Goal: Information Seeking & Learning: Check status

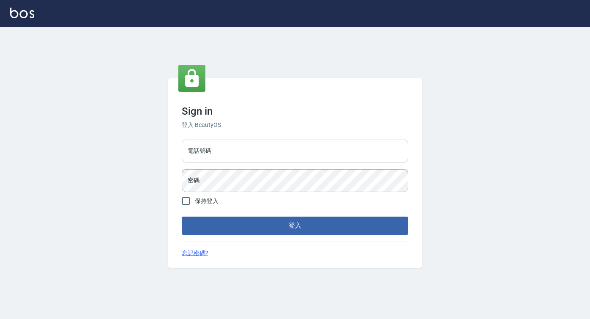
click at [194, 147] on div "電話號碼 電話號碼" at bounding box center [295, 150] width 227 height 23
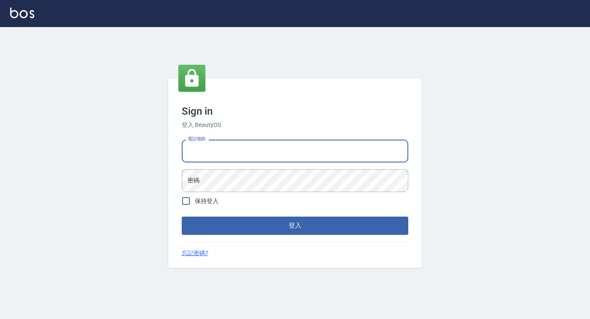
type input "0422271378"
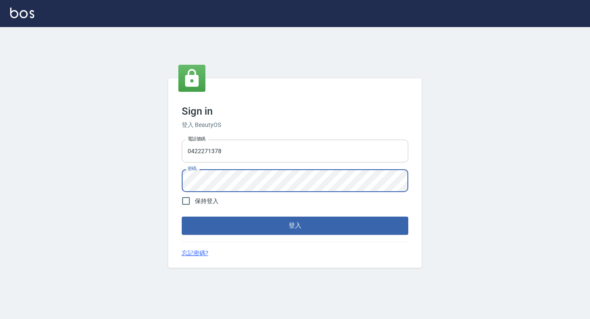
click at [182, 216] on button "登入" at bounding box center [295, 225] width 227 height 18
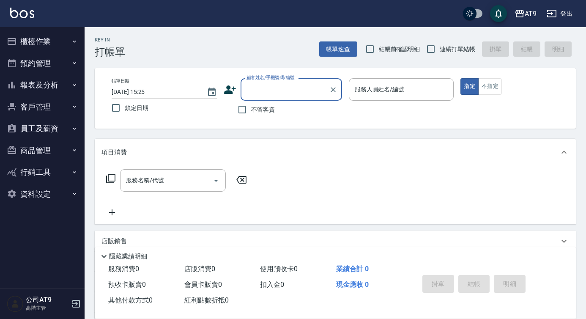
click at [57, 87] on button "報表及分析" at bounding box center [42, 85] width 78 height 22
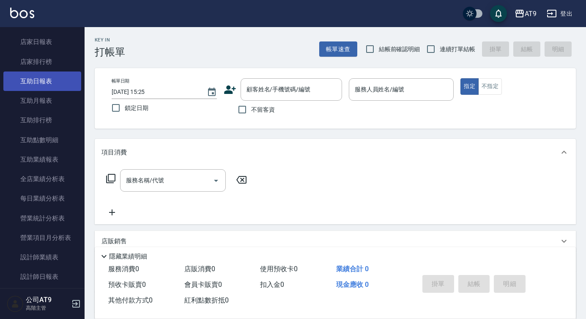
scroll to position [128, 0]
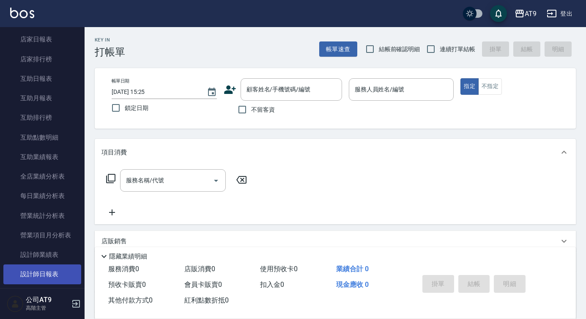
click at [49, 272] on link "設計師日報表" at bounding box center [42, 273] width 78 height 19
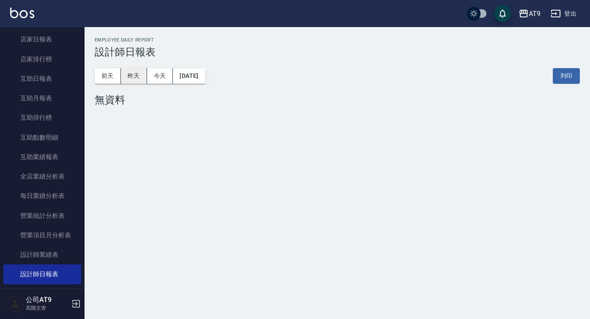
click at [141, 76] on button "昨天" at bounding box center [134, 76] width 26 height 16
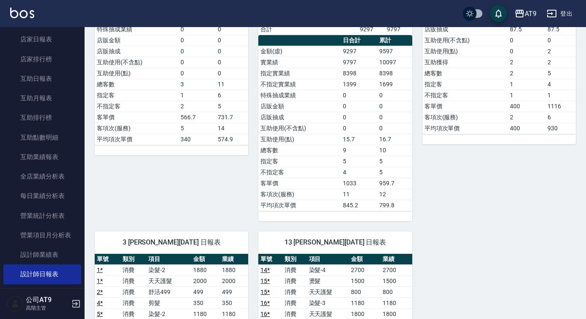
scroll to position [352, 0]
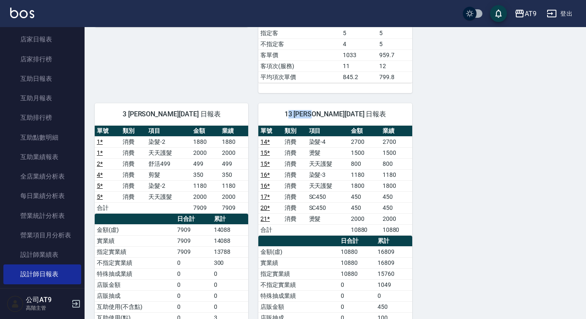
drag, startPoint x: 296, startPoint y: 113, endPoint x: 325, endPoint y: 113, distance: 28.7
click at [325, 113] on span "13 張雅筑 09/03/2025 日報表" at bounding box center [334, 114] width 133 height 8
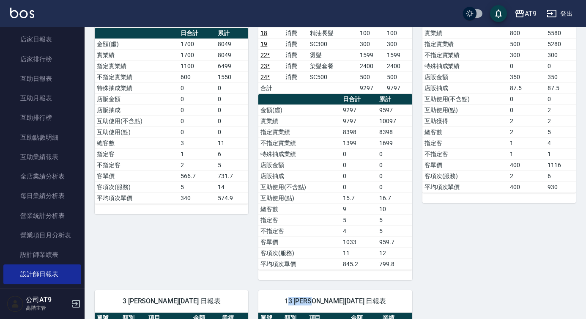
scroll to position [0, 0]
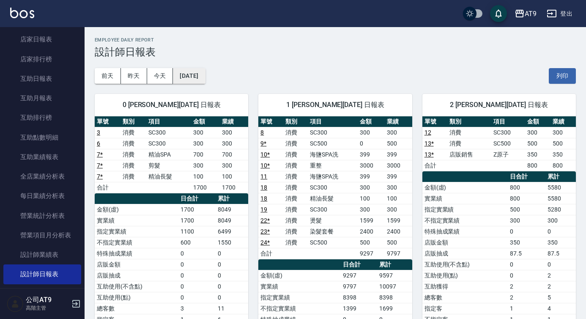
click at [205, 82] on button "2025/09/03" at bounding box center [189, 76] width 32 height 16
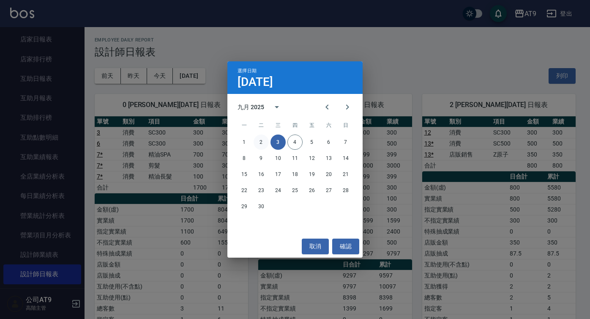
click at [260, 141] on button "2" at bounding box center [261, 141] width 15 height 15
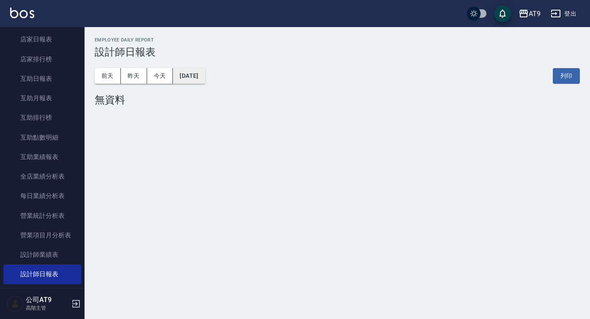
click at [191, 77] on button "2025/09/02" at bounding box center [189, 76] width 32 height 16
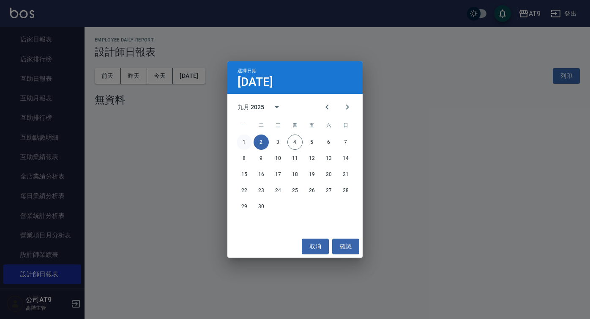
click at [239, 143] on button "1" at bounding box center [244, 141] width 15 height 15
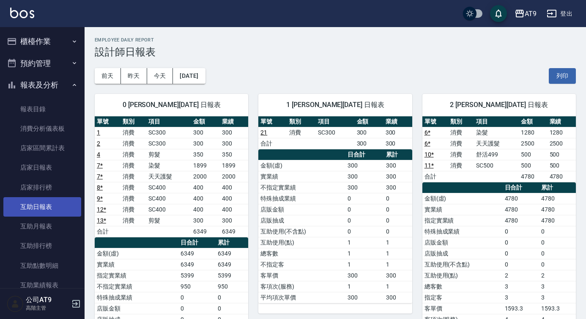
click at [55, 84] on button "報表及分析" at bounding box center [42, 85] width 78 height 22
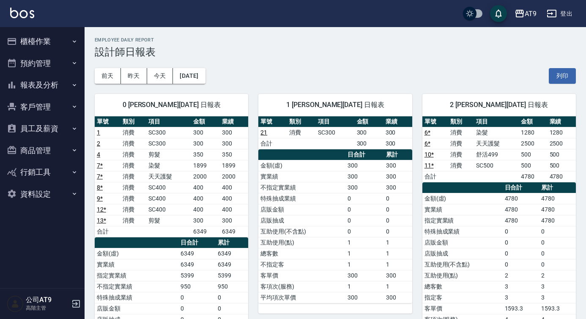
click at [51, 123] on button "員工及薪資" at bounding box center [42, 128] width 78 height 22
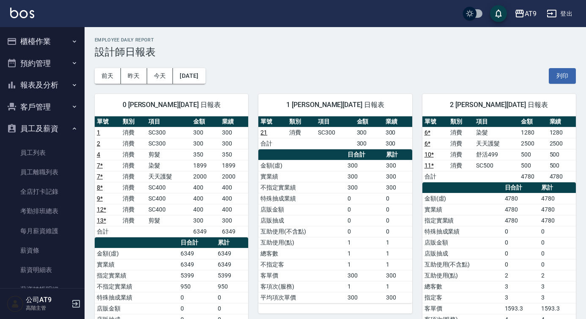
scroll to position [90, 0]
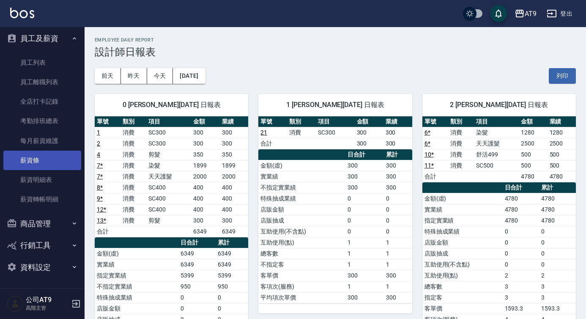
click at [40, 154] on link "薪資條" at bounding box center [42, 159] width 78 height 19
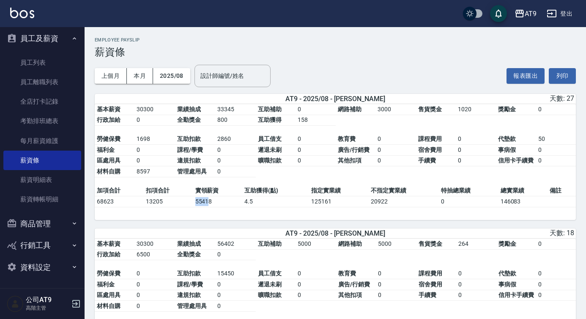
drag, startPoint x: 190, startPoint y: 204, endPoint x: 210, endPoint y: 204, distance: 20.7
click at [210, 204] on tr "68623 13205 55418 4.5 125161 20922 0 146083" at bounding box center [335, 201] width 481 height 11
click at [210, 204] on td "55418" at bounding box center [217, 201] width 49 height 11
